Goal: Information Seeking & Learning: Learn about a topic

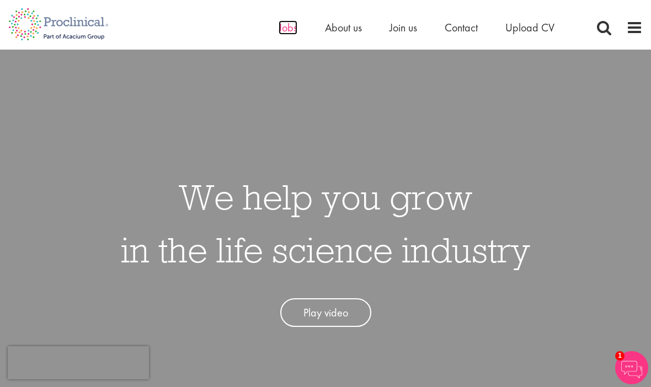
click at [294, 33] on span "Jobs" at bounding box center [288, 27] width 19 height 14
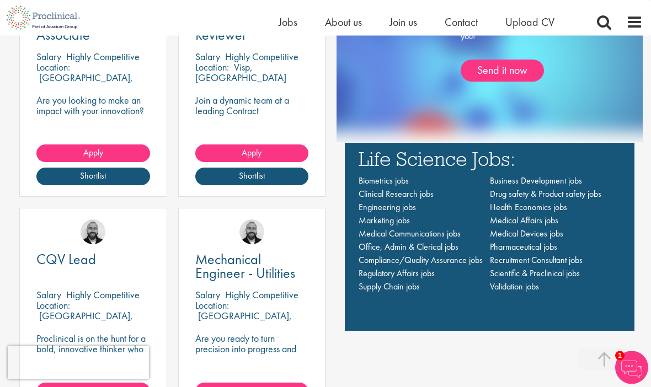
scroll to position [748, 0]
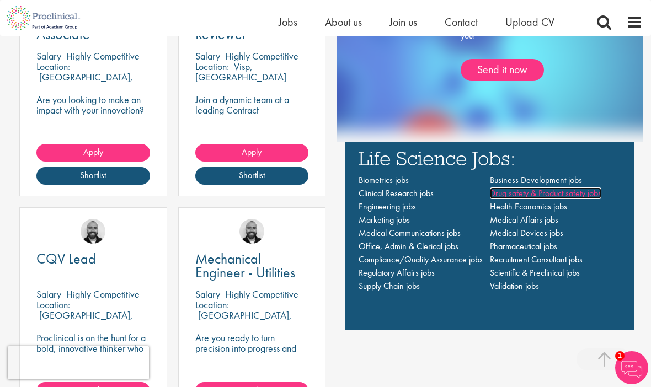
click at [600, 199] on span "Drug safety & Product safety jobs" at bounding box center [545, 194] width 111 height 12
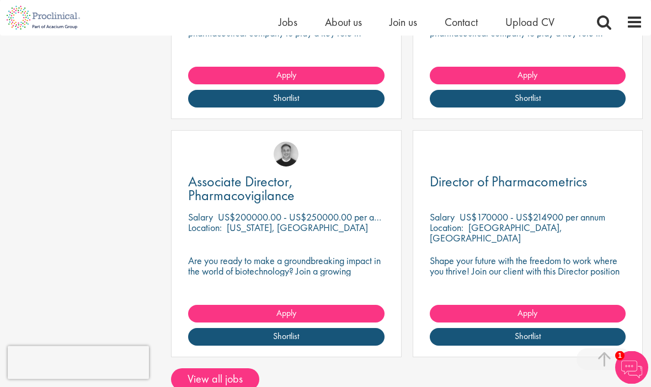
scroll to position [699, 0]
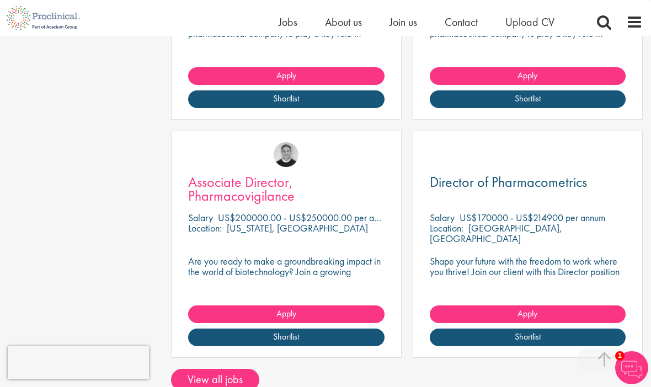
click at [204, 192] on span "Associate Director, Pharmacovigilance" at bounding box center [241, 189] width 107 height 33
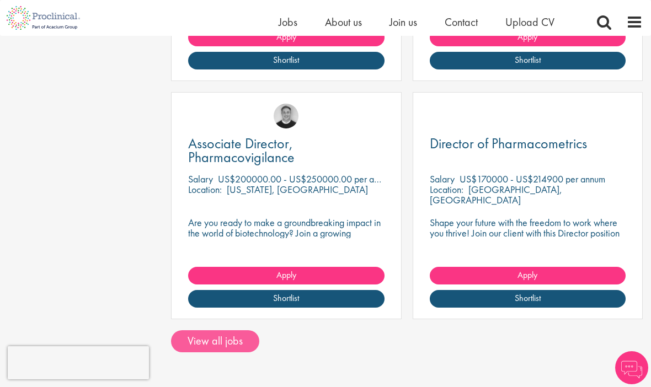
click at [224, 335] on link "View all jobs" at bounding box center [215, 342] width 88 height 22
